Goal: Task Accomplishment & Management: Complete application form

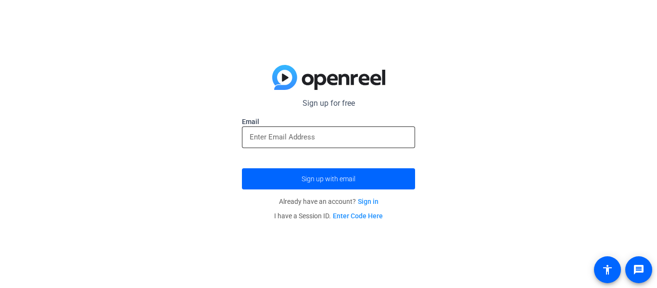
click at [364, 138] on input "email" at bounding box center [329, 137] width 158 height 12
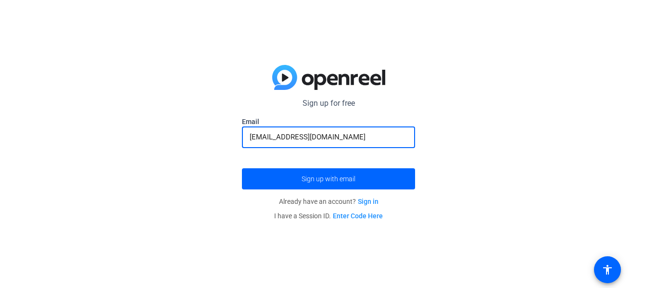
type input "[EMAIL_ADDRESS][DOMAIN_NAME]"
click at [242, 168] on button "Sign up with email" at bounding box center [328, 178] width 173 height 21
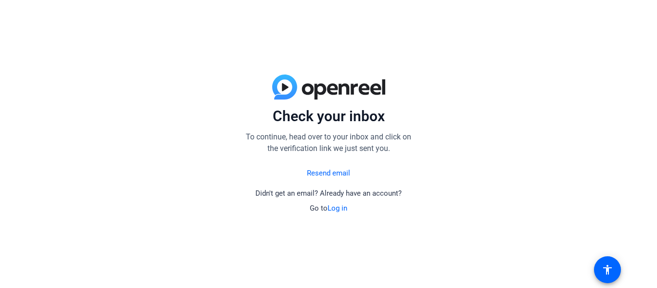
click at [341, 171] on link "Resend email" at bounding box center [328, 173] width 43 height 11
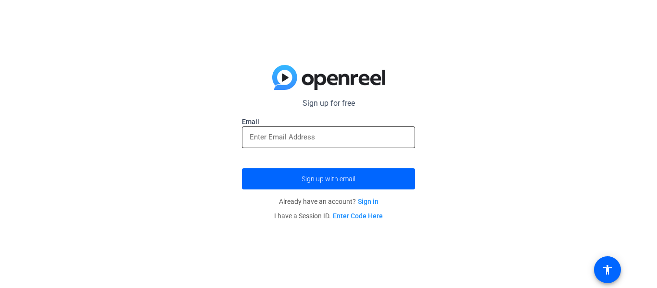
click at [334, 137] on input "email" at bounding box center [329, 137] width 158 height 12
type input "[EMAIL_ADDRESS][DOMAIN_NAME]"
